Goal: Information Seeking & Learning: Understand process/instructions

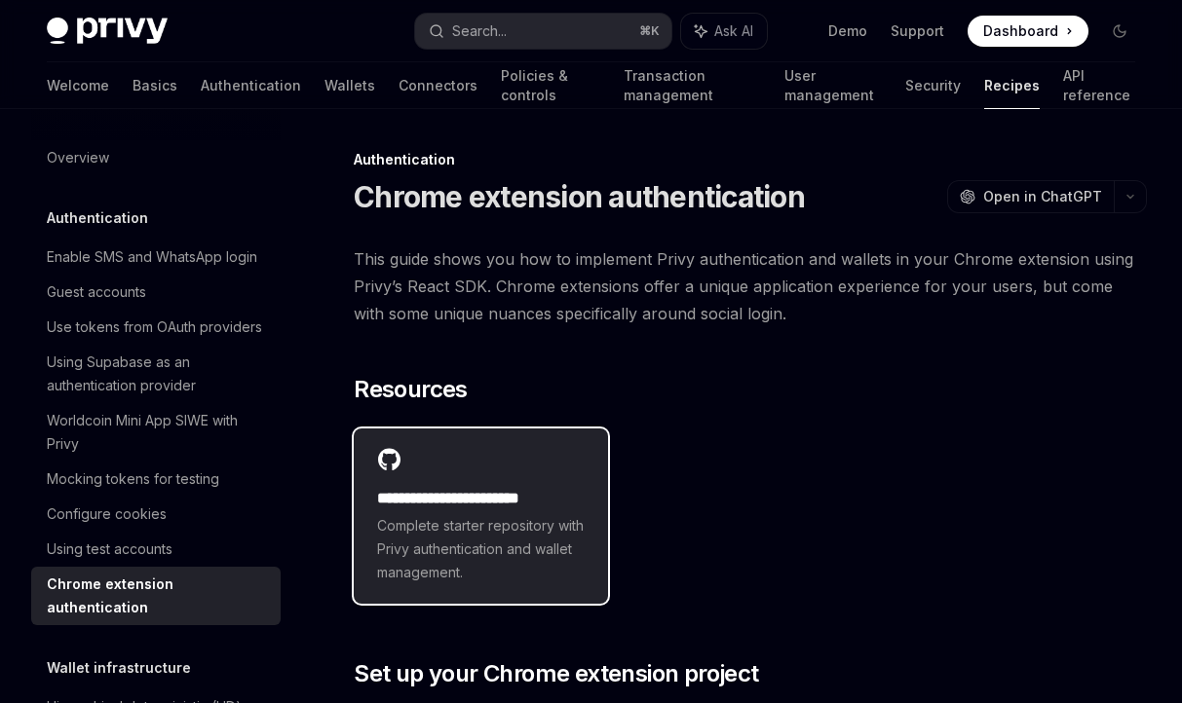
click at [518, 488] on h2 "**********" at bounding box center [481, 498] width 208 height 23
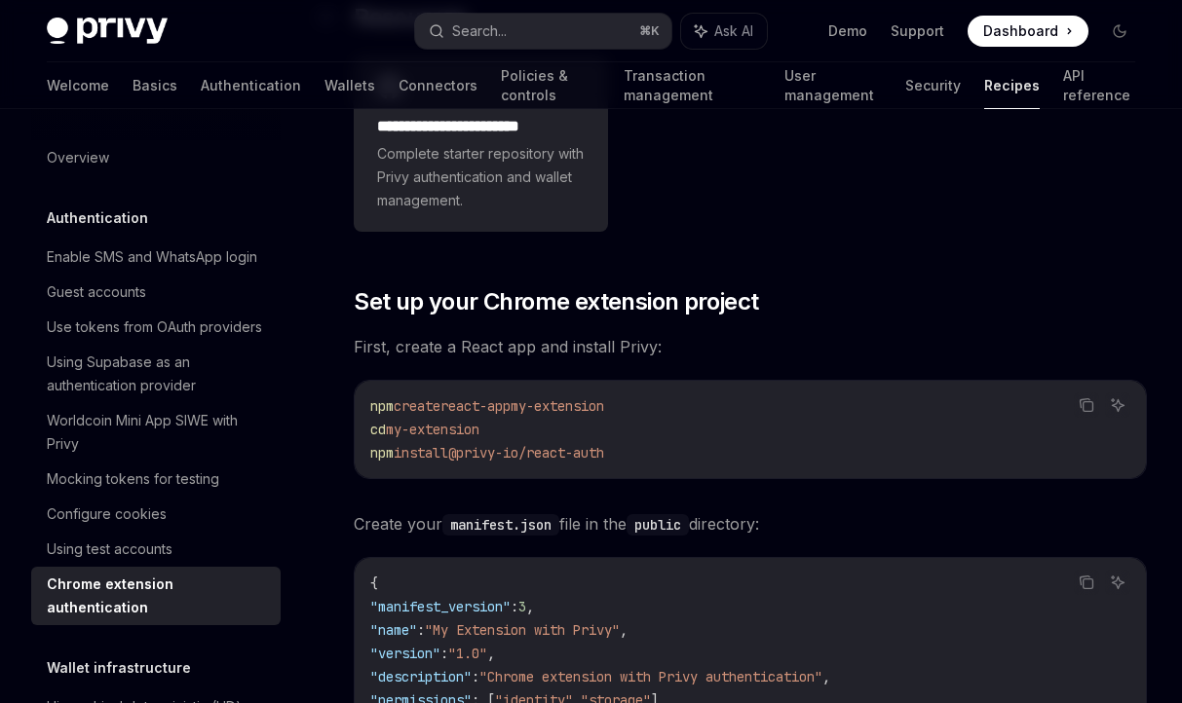
scroll to position [542, 0]
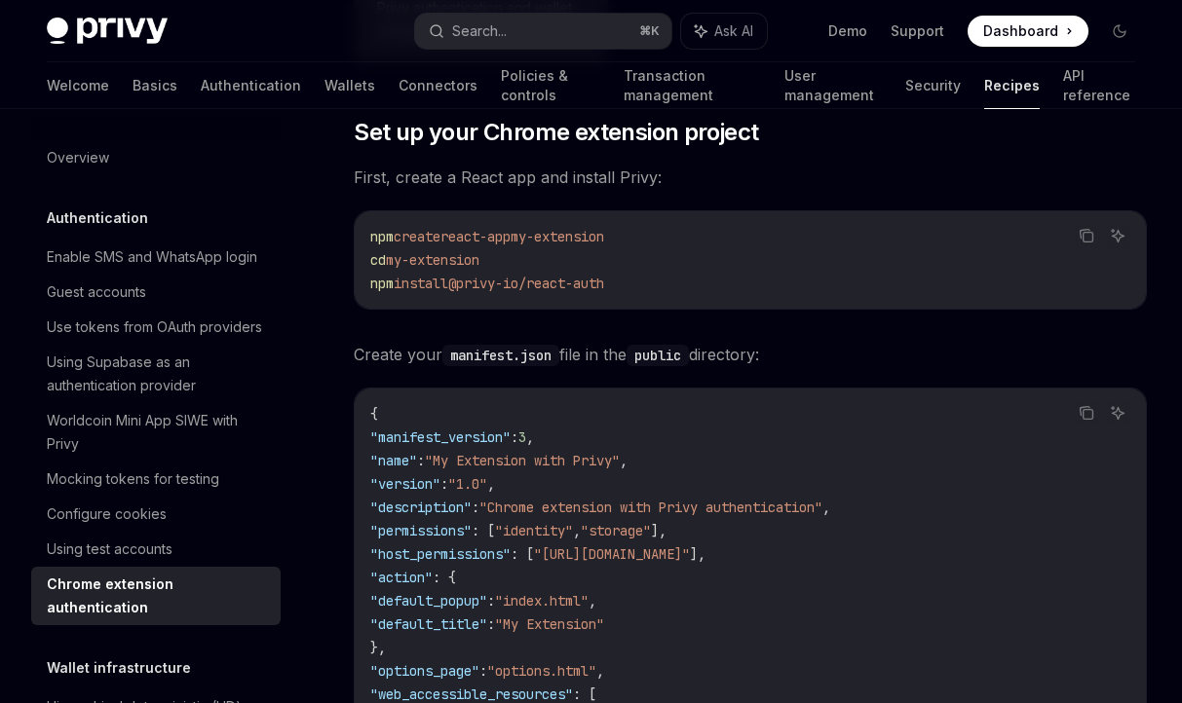
drag, startPoint x: 652, startPoint y: 282, endPoint x: 370, endPoint y: 291, distance: 281.7
click at [370, 291] on code "npm create react-app my-extension cd my-extension npm install @privy-io/react-a…" at bounding box center [750, 260] width 760 height 70
copy span "npm install @privy-io/react-auth"
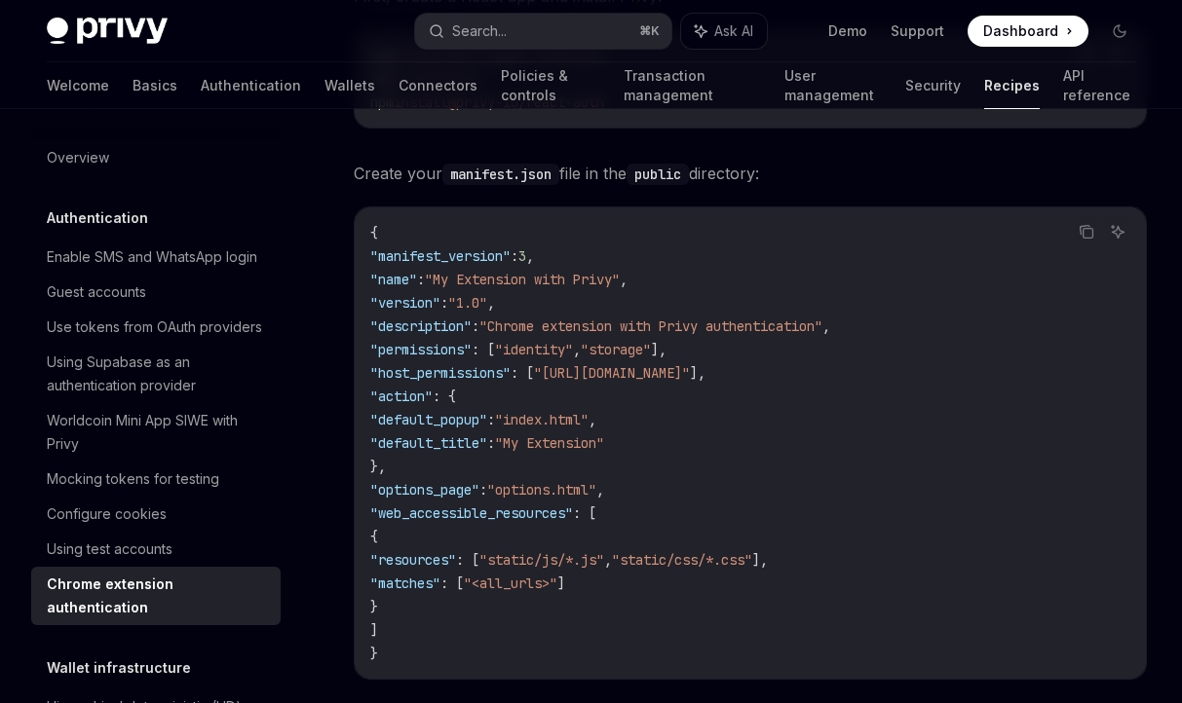
scroll to position [745, 0]
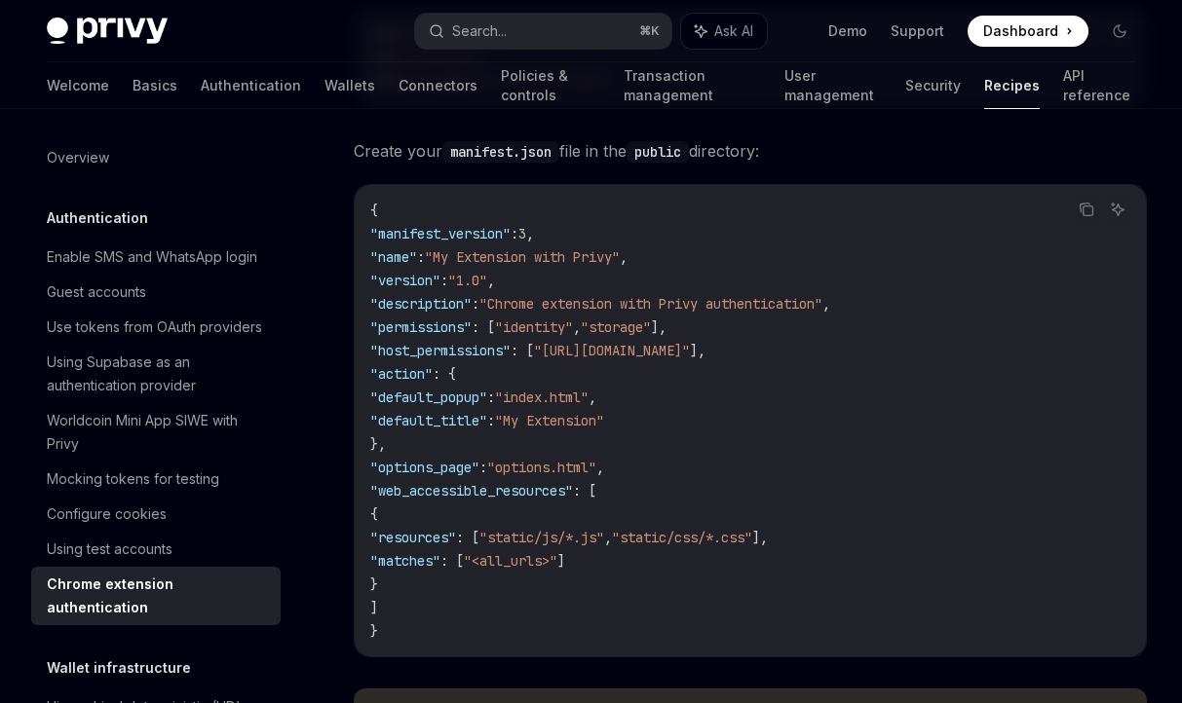
click at [501, 350] on span ""host_permissions"" at bounding box center [440, 351] width 140 height 18
copy span "host_permissions"
copy span ""[URL][DOMAIN_NAME]""
drag, startPoint x: 763, startPoint y: 353, endPoint x: 560, endPoint y: 353, distance: 202.7
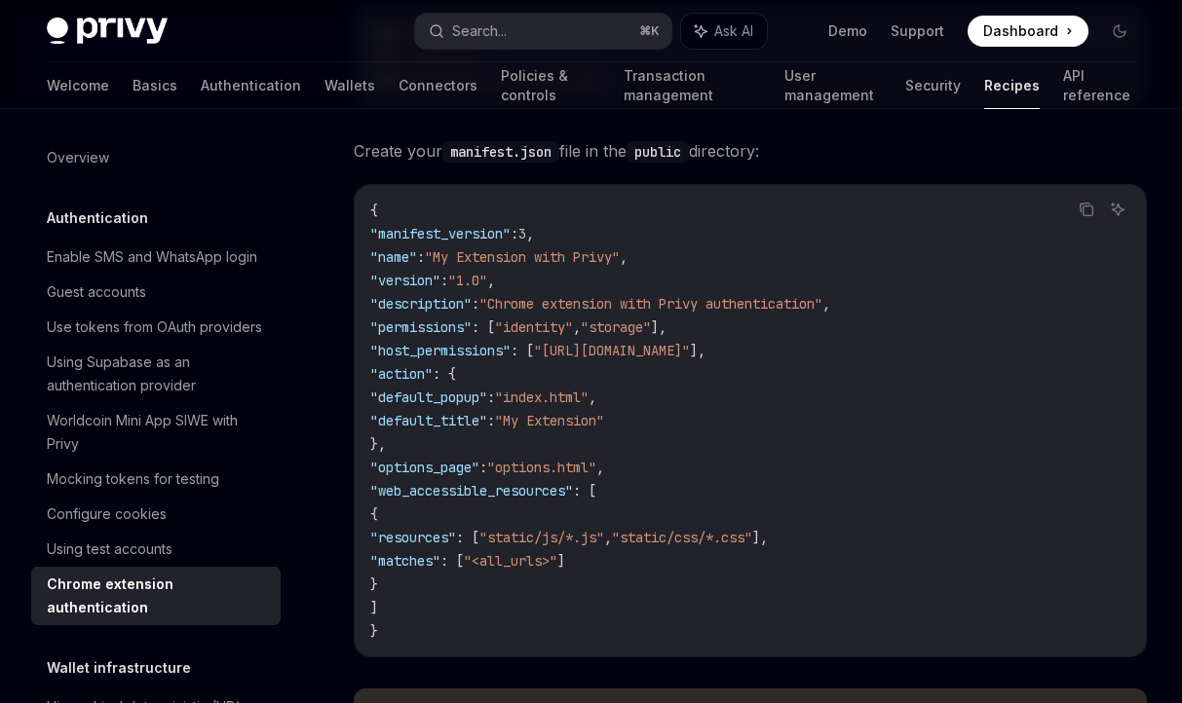
click at [560, 353] on span ""host_permissions" : [ "[URL][DOMAIN_NAME]" ]," at bounding box center [537, 351] width 335 height 18
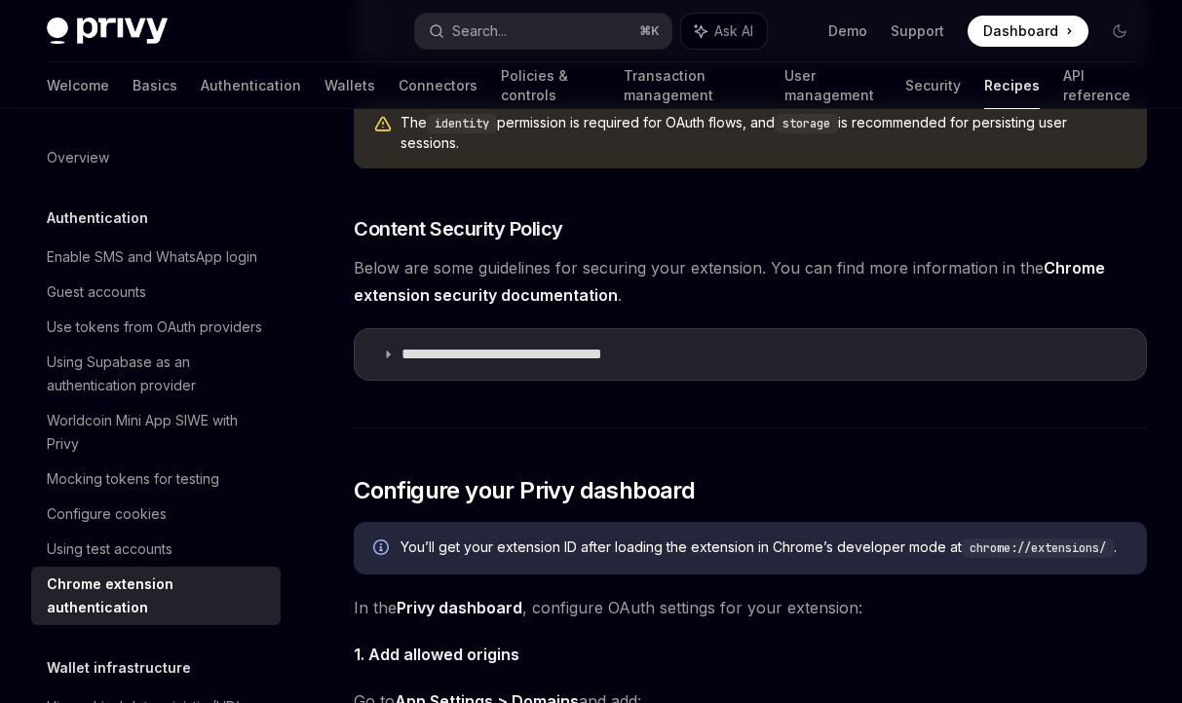
scroll to position [1345, 0]
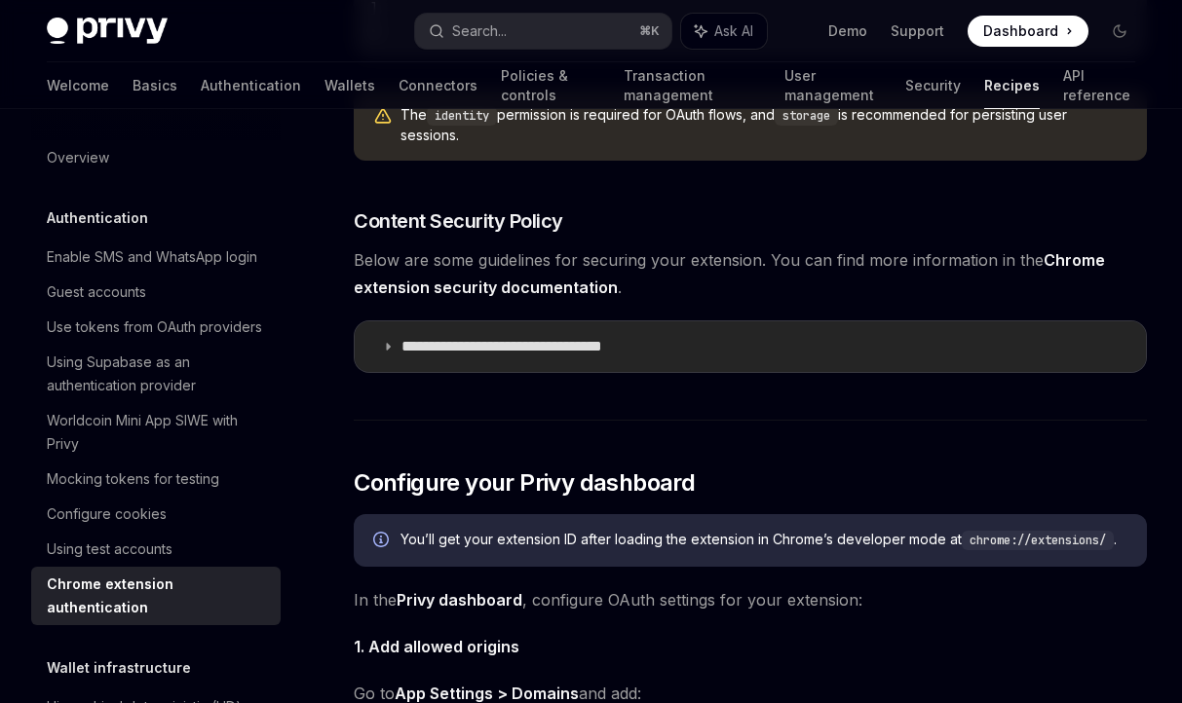
click at [767, 342] on summary "**********" at bounding box center [750, 347] width 791 height 51
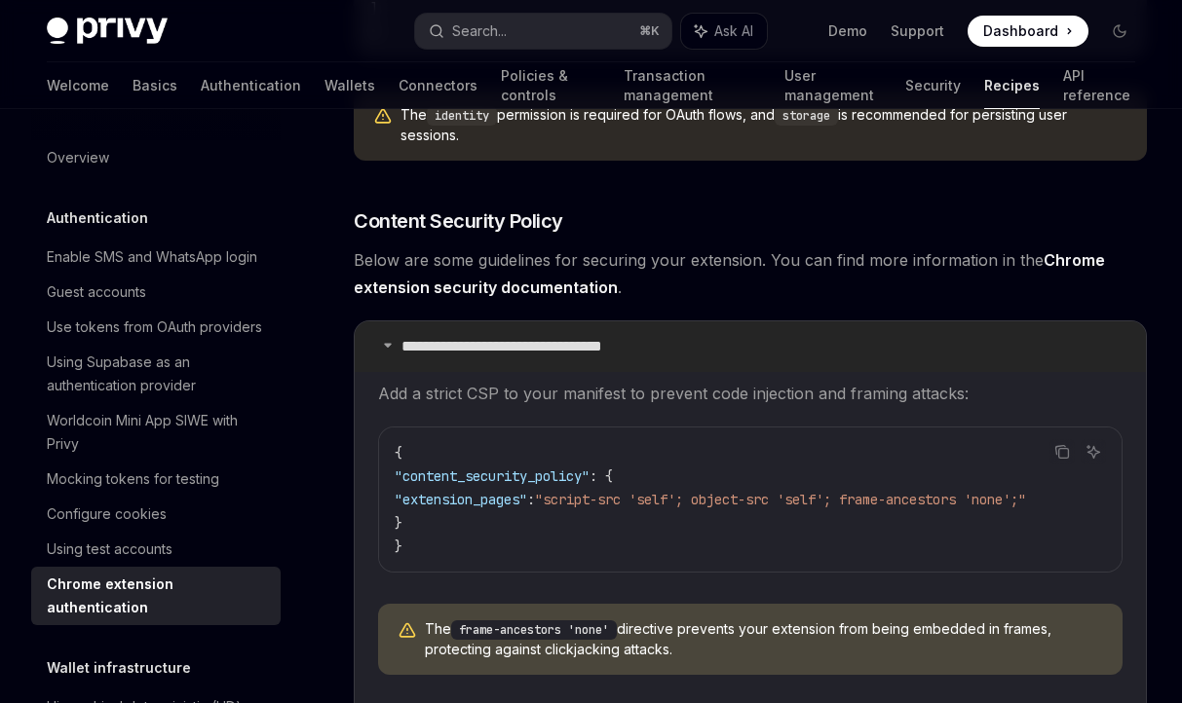
click at [764, 346] on summary "**********" at bounding box center [750, 347] width 791 height 51
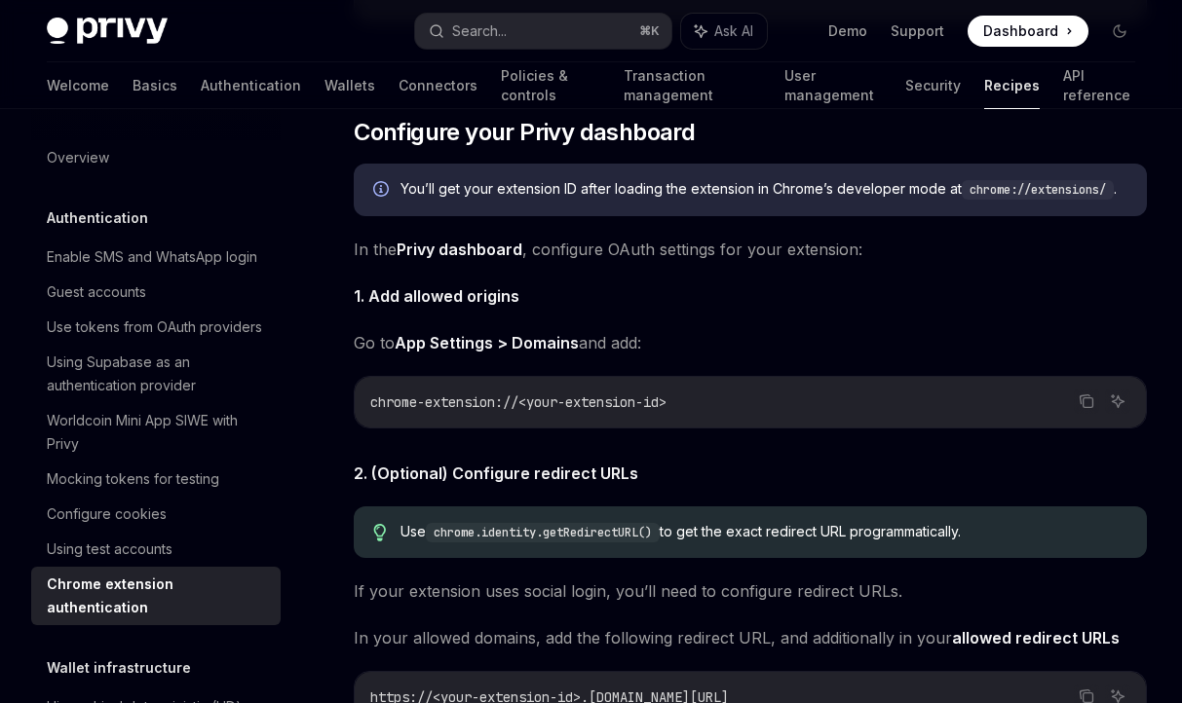
scroll to position [1719, 0]
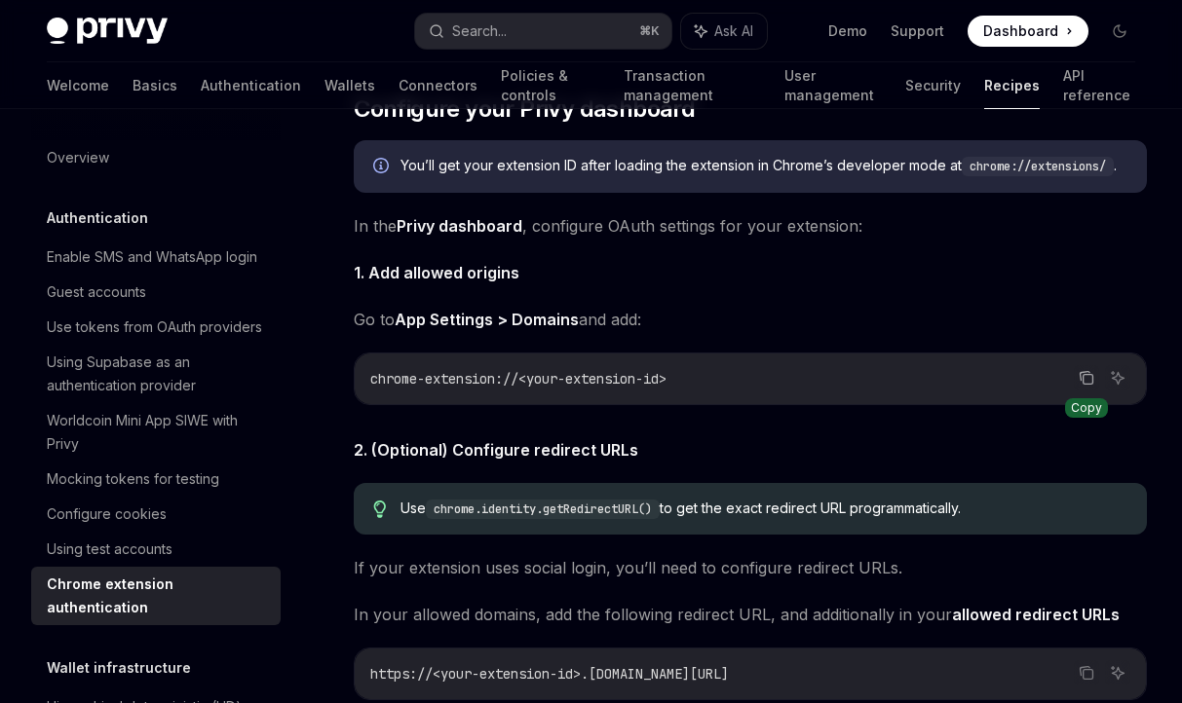
click at [1088, 375] on icon "Copy the contents from the code block" at bounding box center [1088, 380] width 10 height 10
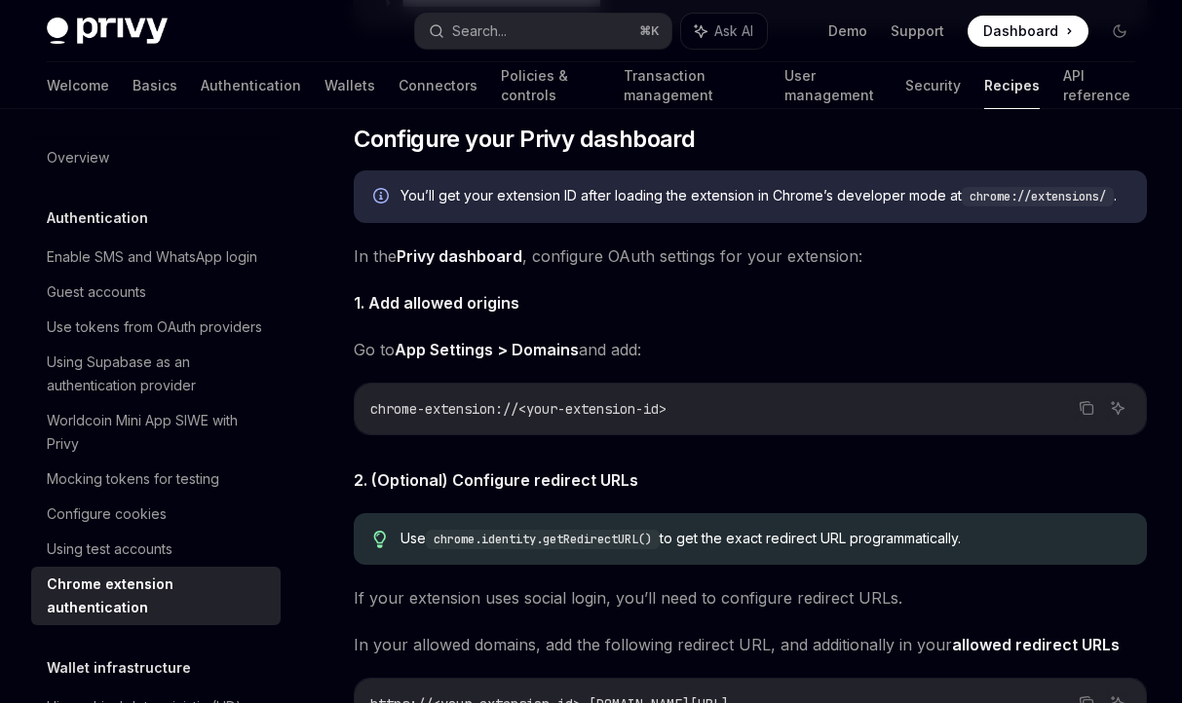
scroll to position [1687, 0]
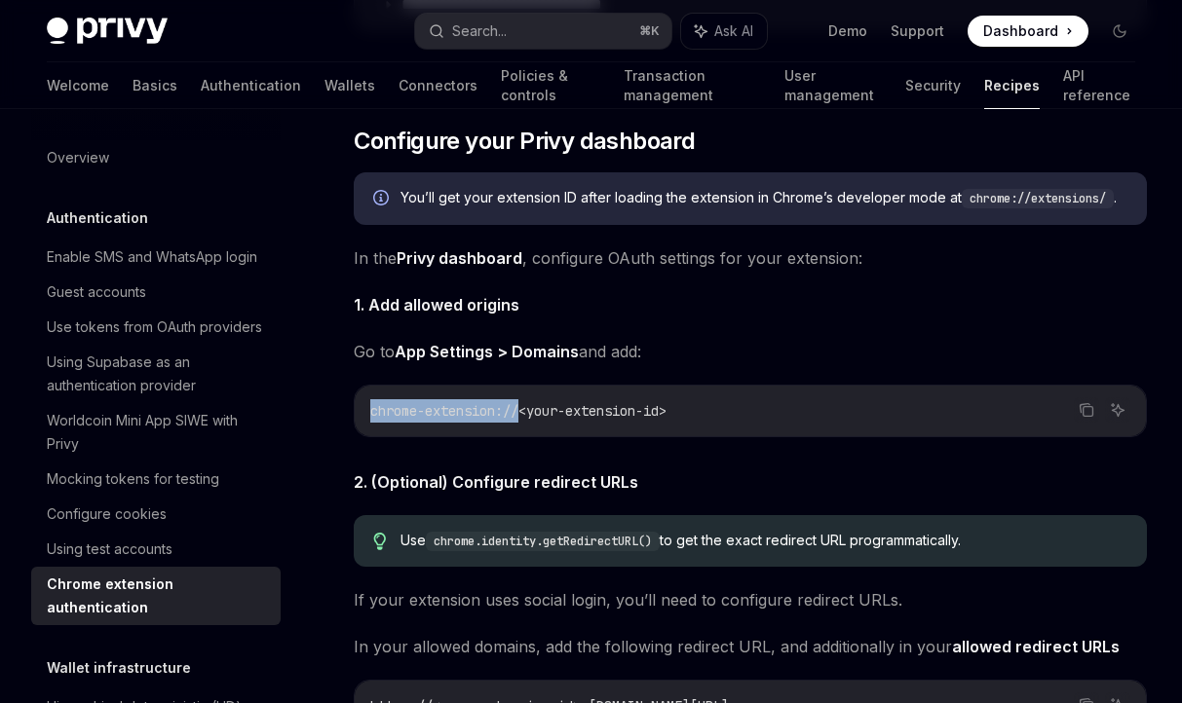
drag, startPoint x: 524, startPoint y: 415, endPoint x: 362, endPoint y: 410, distance: 161.8
click at [362, 410] on div "chrome-extension://<your-extension-id>" at bounding box center [750, 411] width 791 height 51
copy span "chrome-extension://"
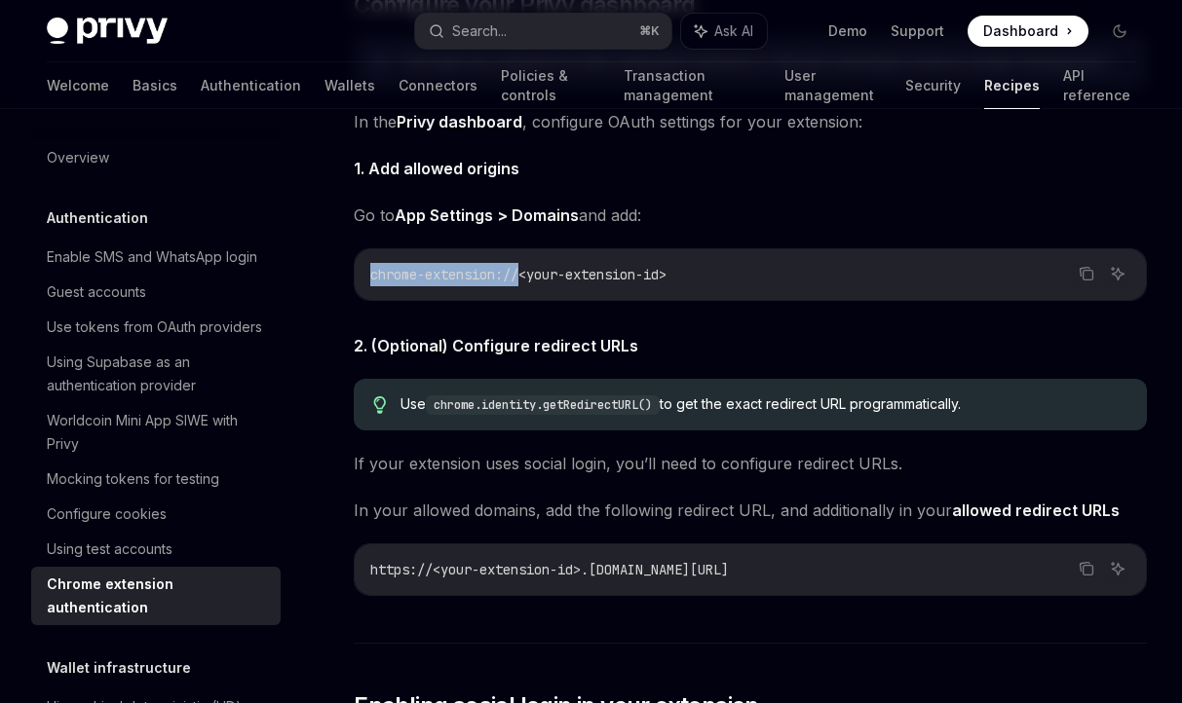
scroll to position [2184, 0]
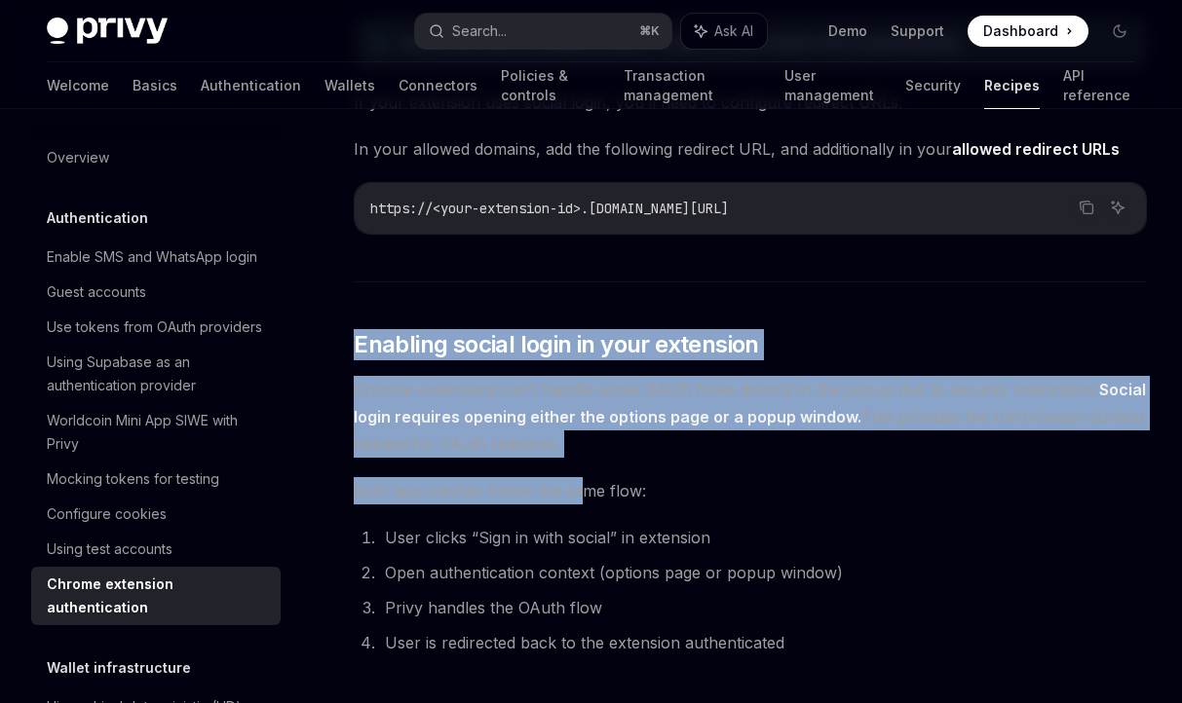
drag, startPoint x: 356, startPoint y: 339, endPoint x: 574, endPoint y: 501, distance: 271.6
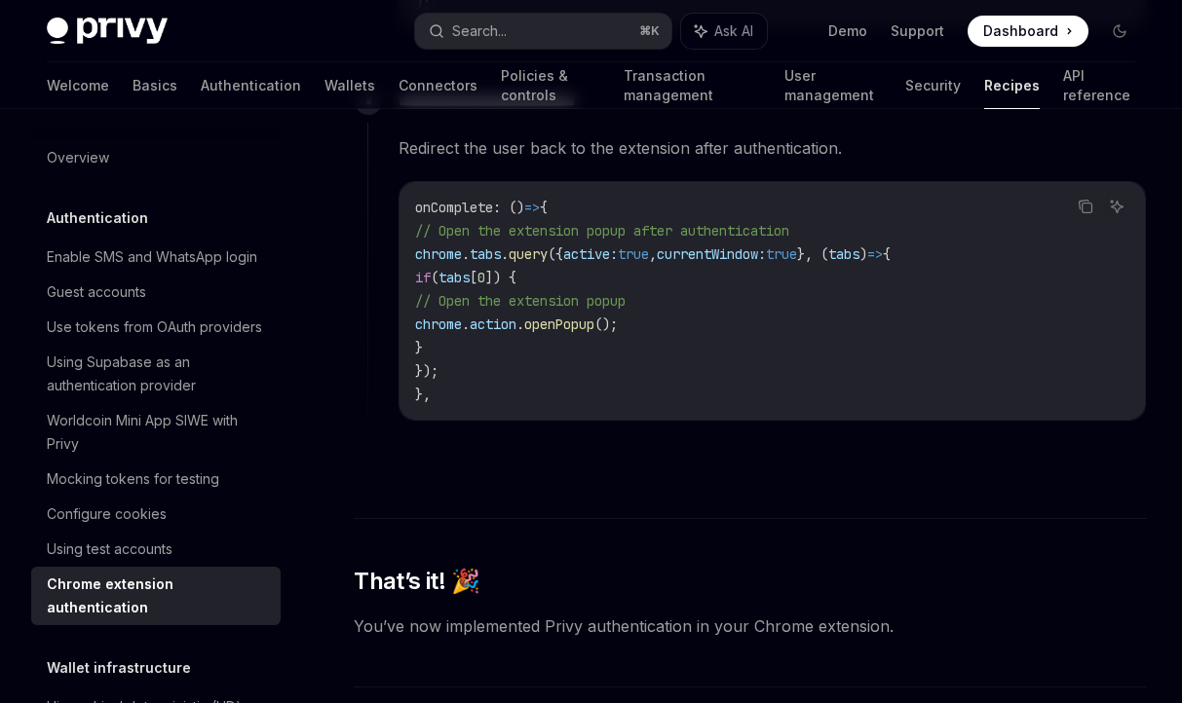
scroll to position [4821, 0]
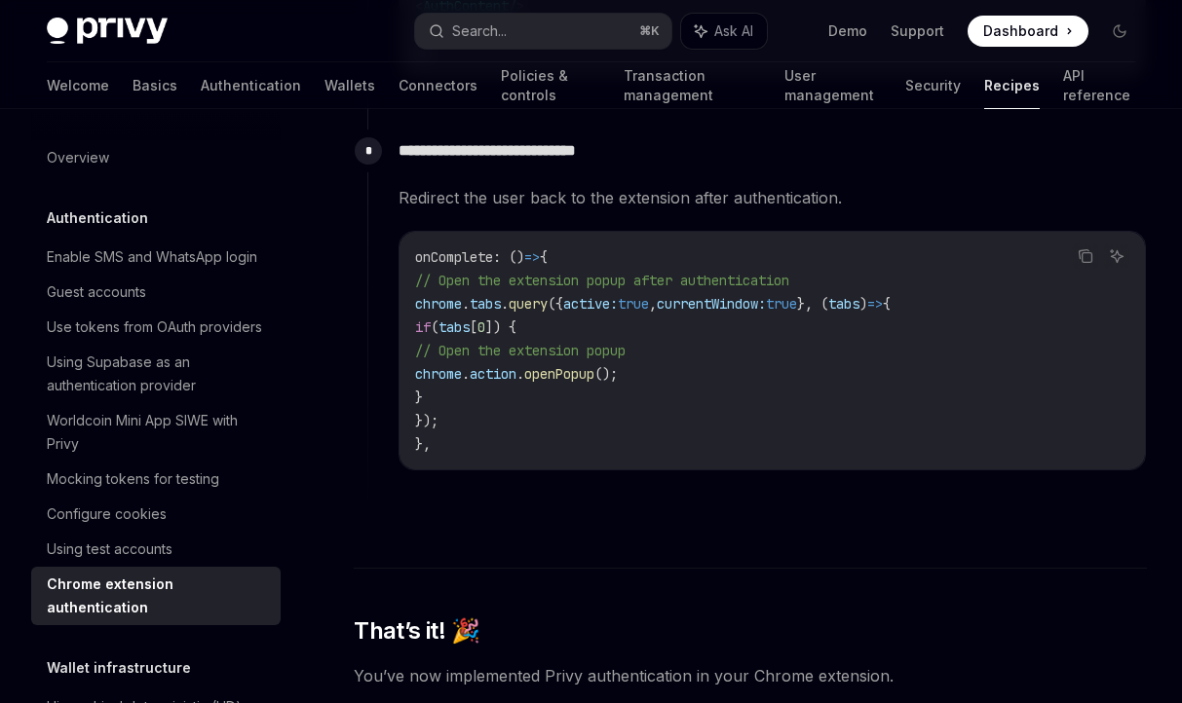
click at [732, 441] on code "onComplete : () => { // Open the extension popup after authentication chrome . …" at bounding box center [772, 351] width 714 height 210
copy div "**********"
